Goal: Task Accomplishment & Management: Use online tool/utility

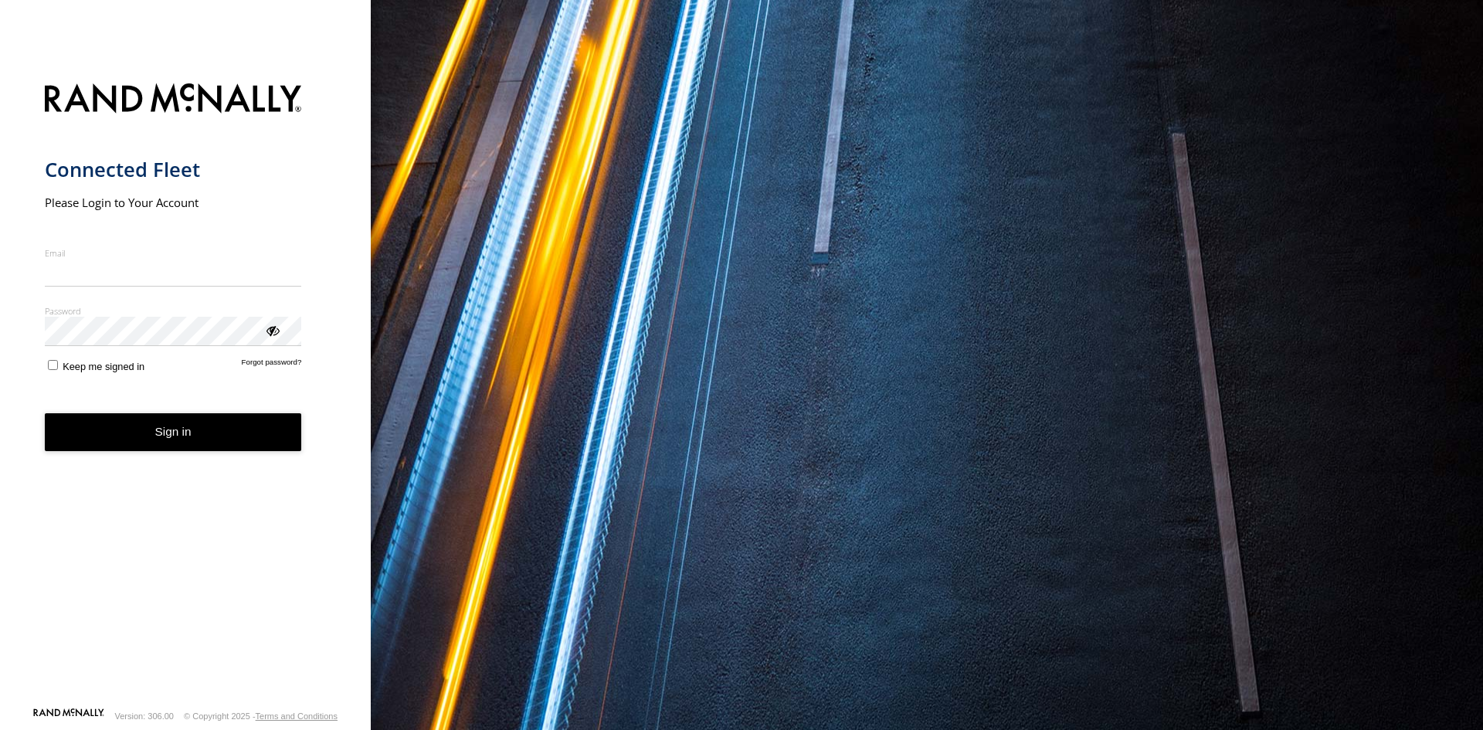
type input "**********"
click at [187, 456] on form "**********" at bounding box center [186, 390] width 282 height 632
click at [184, 430] on button "Sign in" at bounding box center [173, 432] width 257 height 38
